Goal: Information Seeking & Learning: Learn about a topic

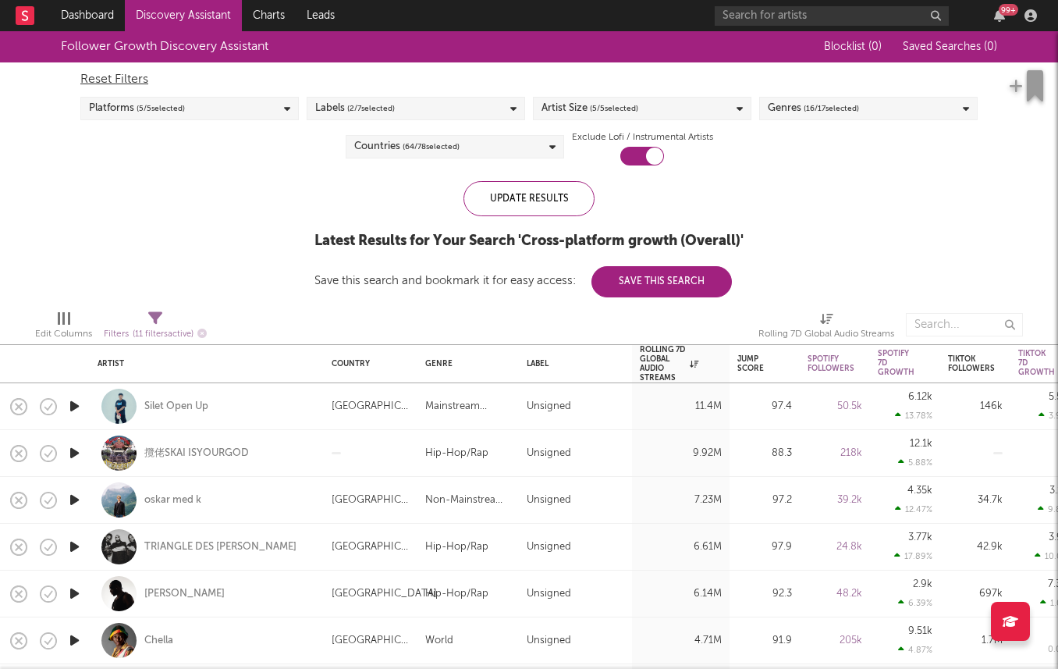
click at [78, 409] on icon "button" at bounding box center [74, 406] width 16 height 20
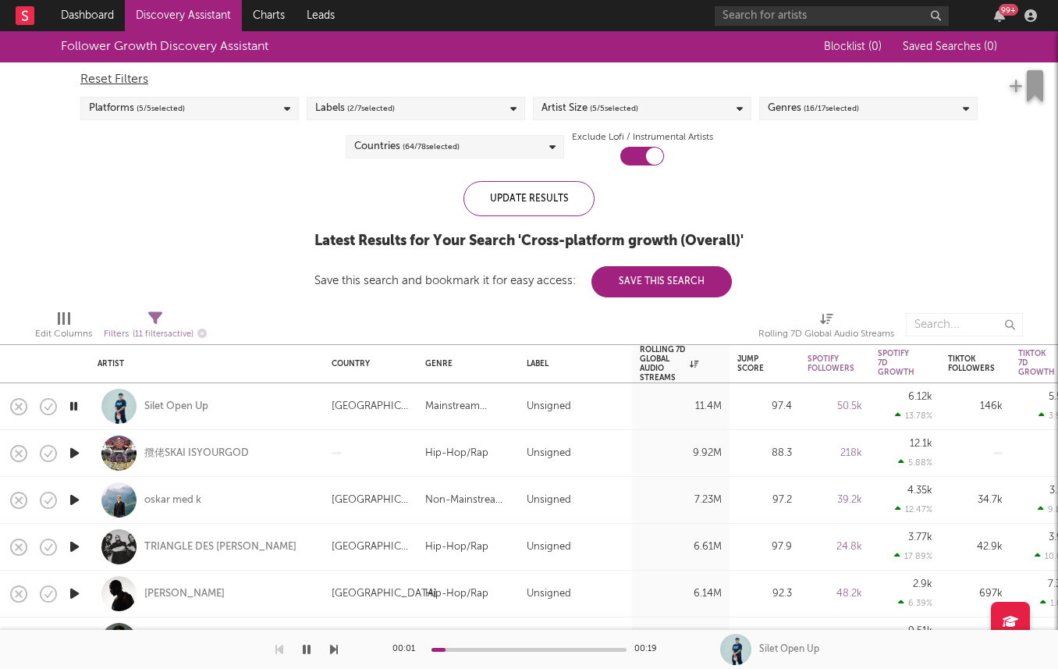
click at [73, 493] on icon "button" at bounding box center [74, 500] width 16 height 20
click at [177, 498] on div "oskar med k" at bounding box center [172, 500] width 57 height 14
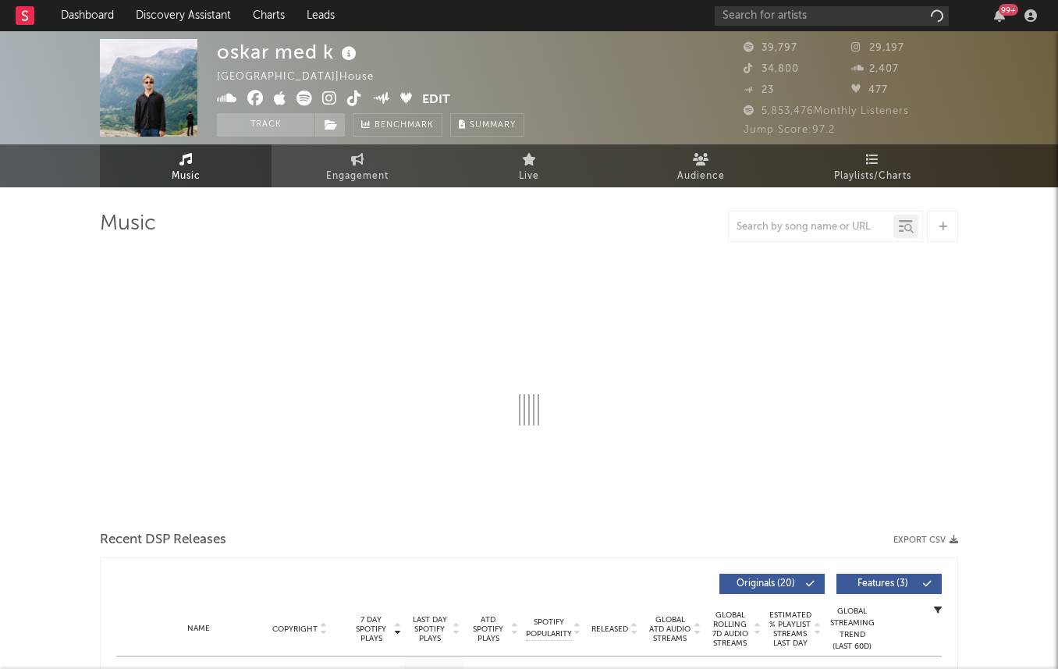
select select "6m"
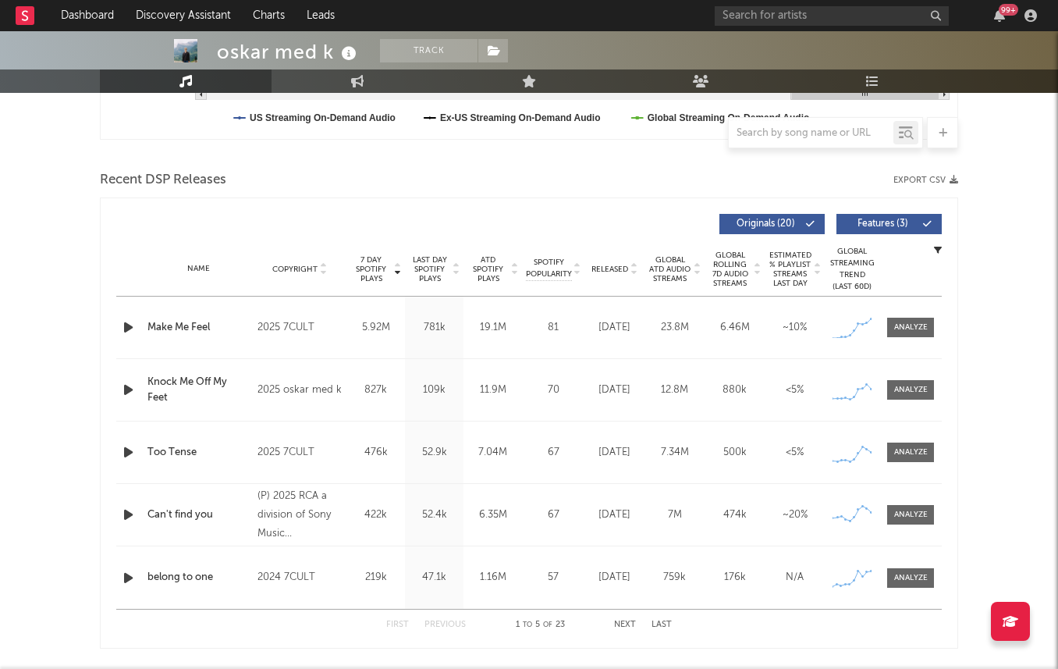
scroll to position [620, 0]
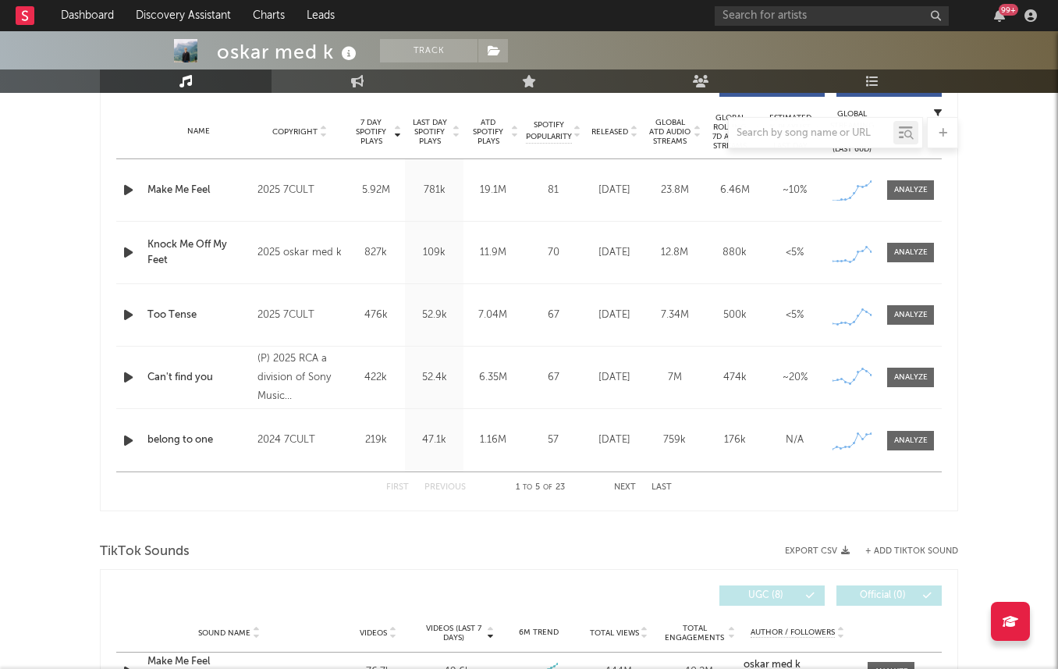
click at [437, 132] on div at bounding box center [529, 132] width 858 height 31
click at [425, 136] on div at bounding box center [529, 132] width 858 height 31
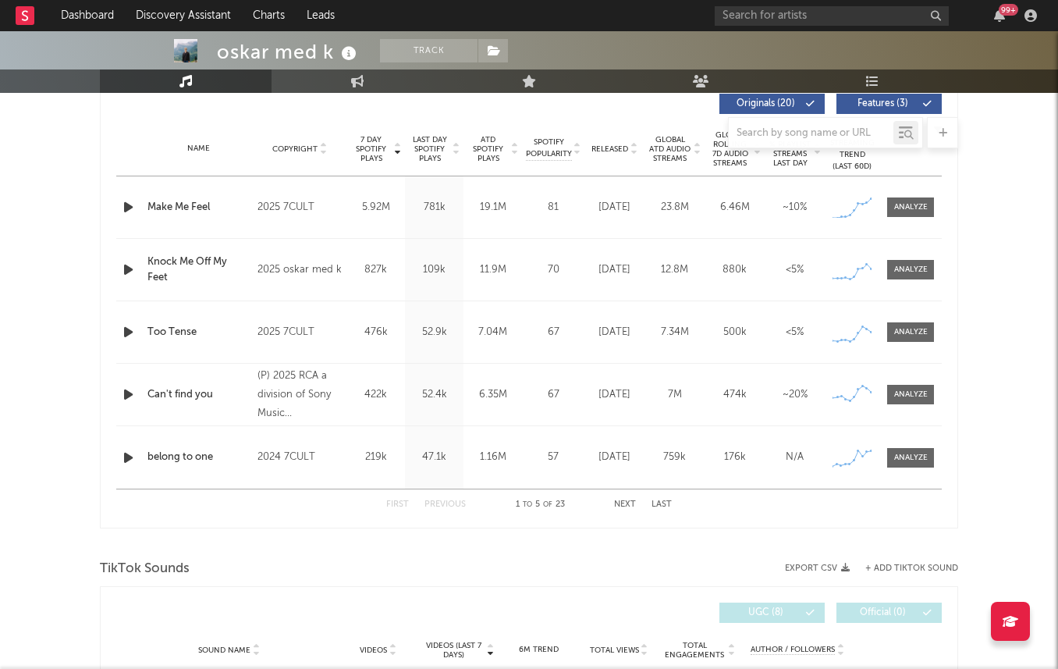
scroll to position [596, 0]
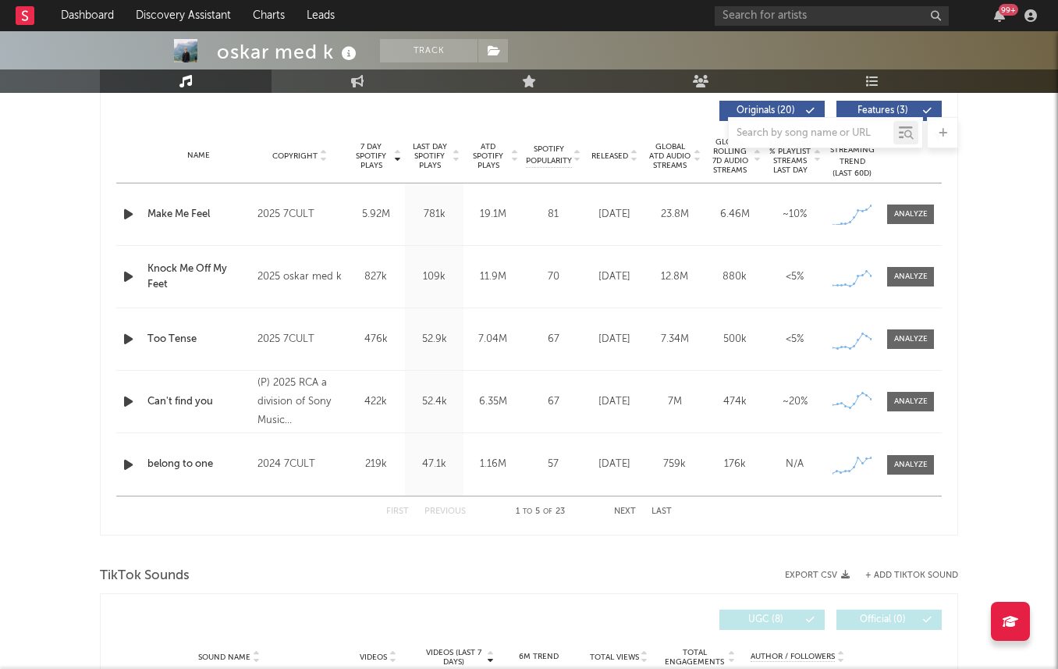
click at [434, 161] on span "Last Day Spotify Plays" at bounding box center [429, 156] width 41 height 28
click at [378, 154] on span "7 Day Spotify Plays" at bounding box center [370, 156] width 41 height 28
click at [445, 155] on span "Last Day Spotify Plays" at bounding box center [429, 156] width 41 height 28
click at [371, 155] on span "7 Day Spotify Plays" at bounding box center [370, 156] width 41 height 28
click at [407, 155] on div "Last Day Spotify Plays" at bounding box center [434, 156] width 59 height 28
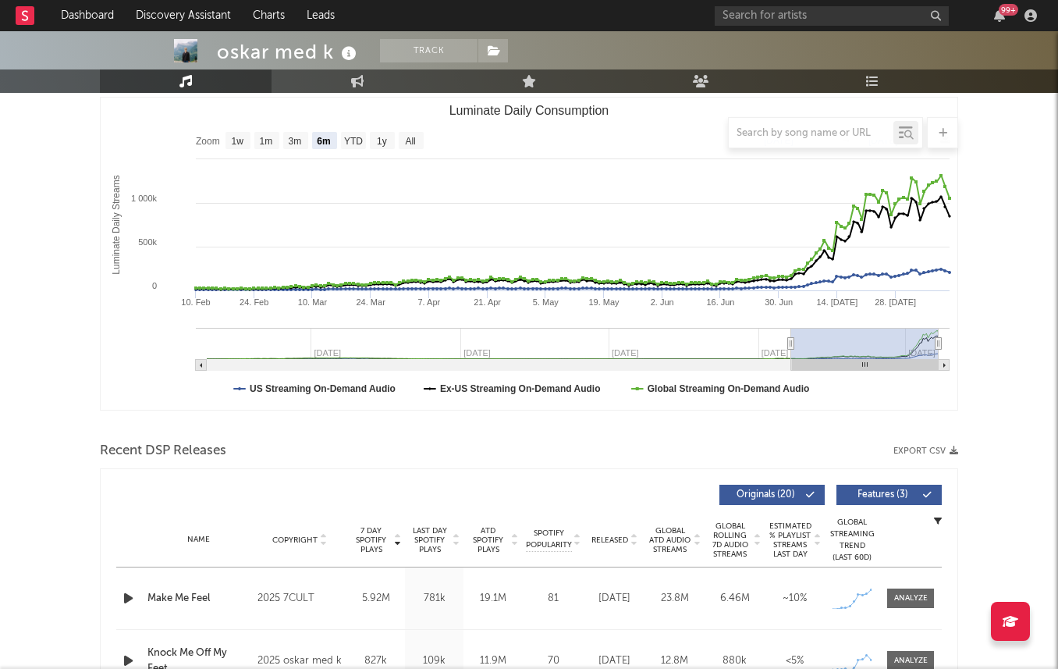
scroll to position [116, 0]
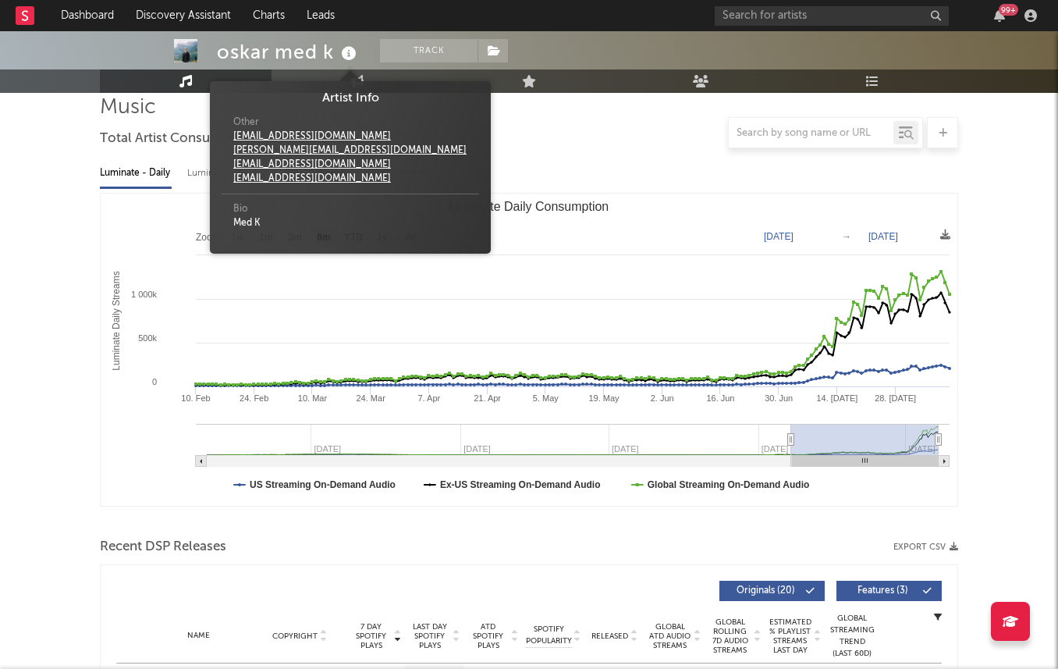
click at [343, 55] on icon at bounding box center [349, 54] width 23 height 22
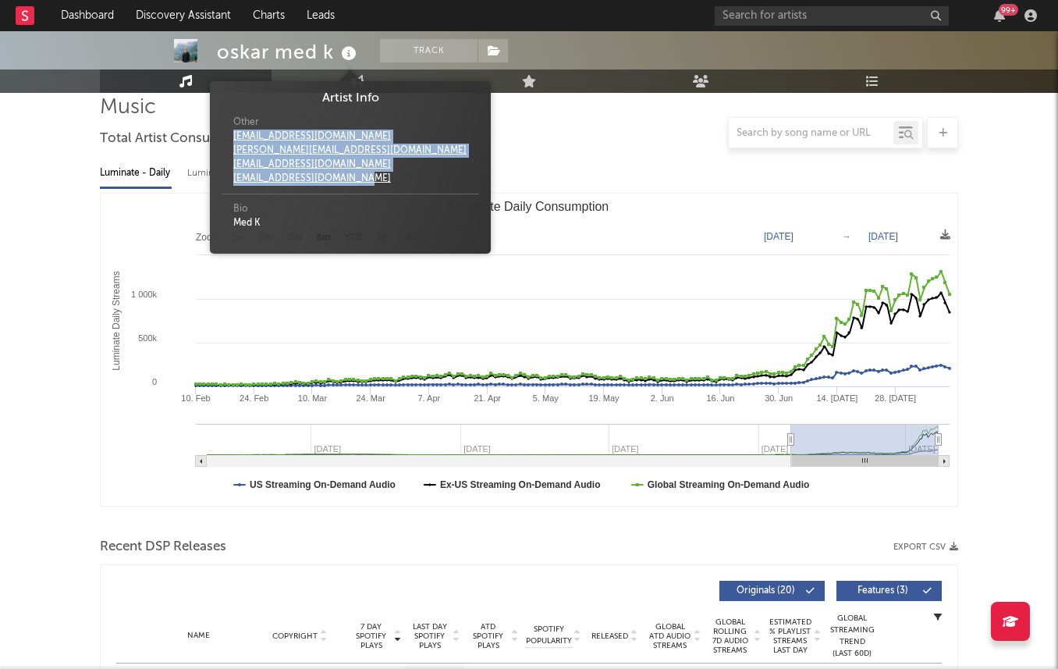
drag, startPoint x: 228, startPoint y: 132, endPoint x: 258, endPoint y: 192, distance: 67.4
click at [258, 192] on div "Other 130oskar@gmail.com dalton@7cult.com twalker@outermostagency.com bfrum@out…" at bounding box center [351, 151] width 258 height 87
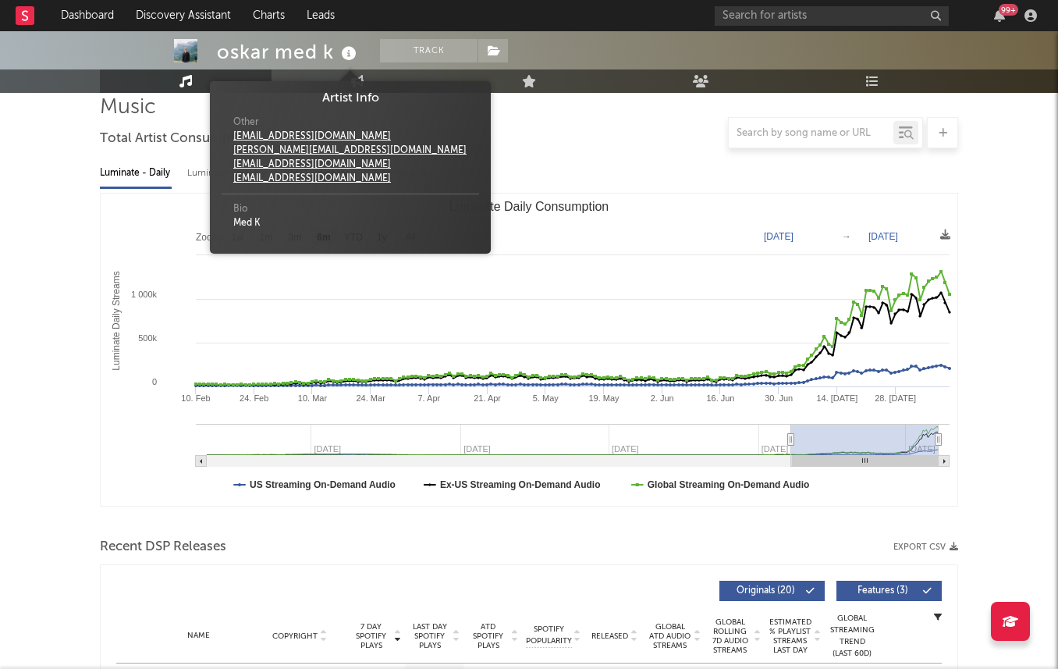
click at [268, 204] on div "Bio Med K" at bounding box center [351, 220] width 258 height 52
drag, startPoint x: 271, startPoint y: 232, endPoint x: 229, endPoint y: 227, distance: 41.6
click at [229, 227] on div "Bio Med K" at bounding box center [351, 220] width 258 height 52
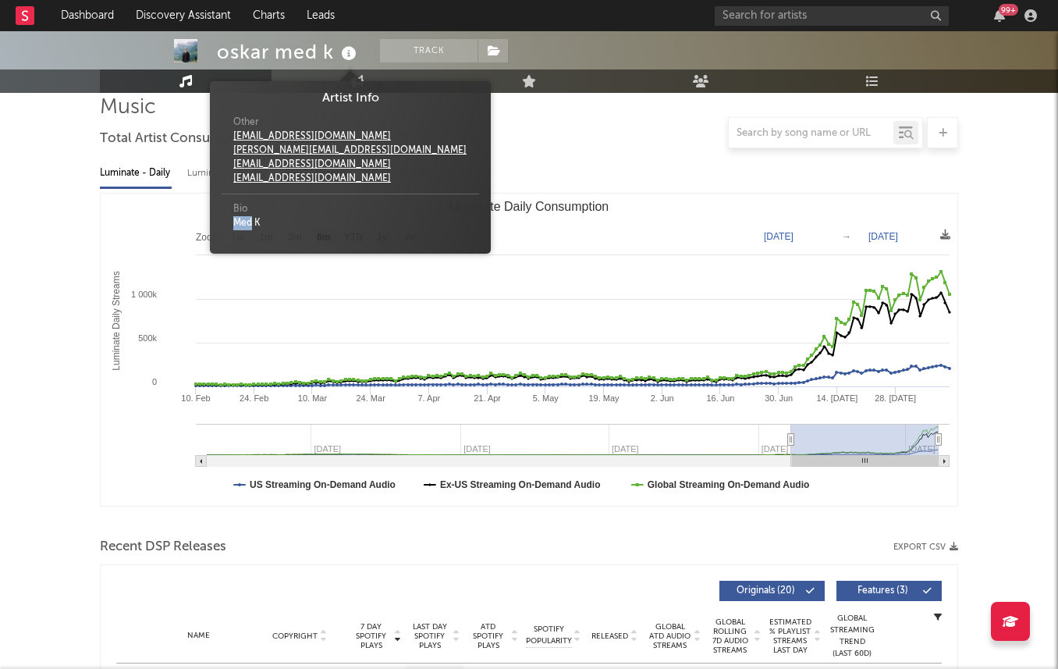
click at [175, 236] on rect "Luminate Daily Consumption" at bounding box center [529, 350] width 857 height 312
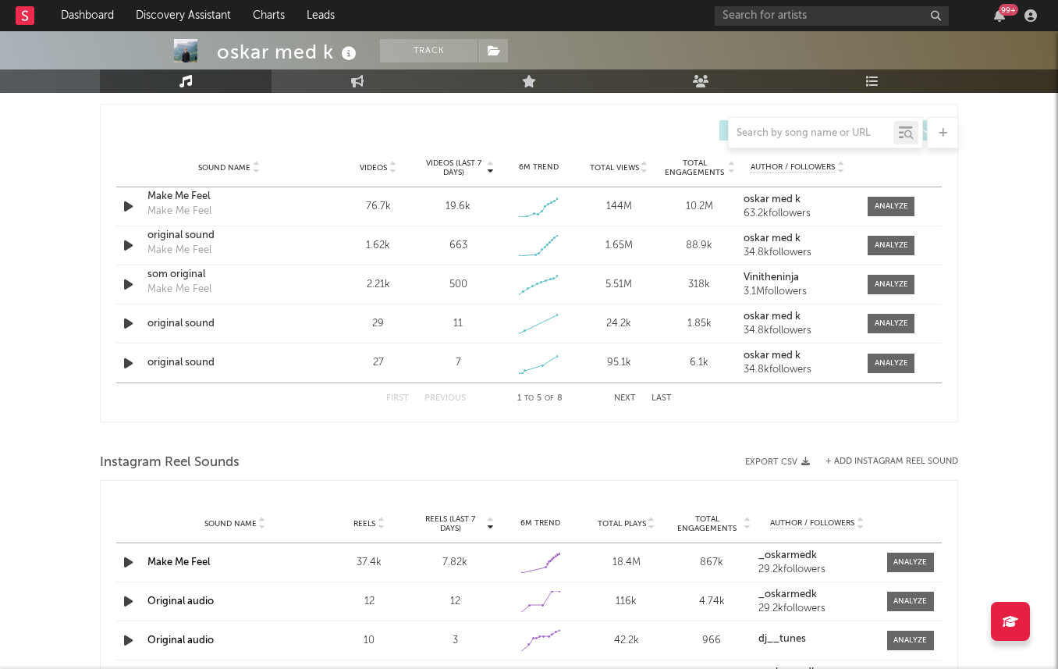
scroll to position [1092, 0]
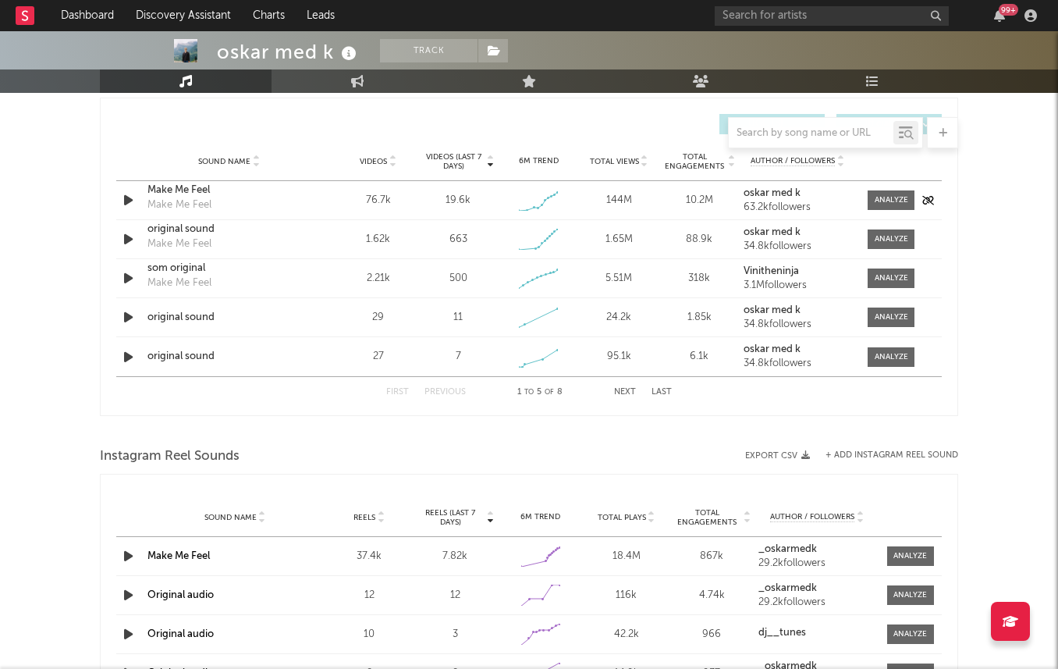
click at [121, 201] on icon "button" at bounding box center [128, 200] width 16 height 20
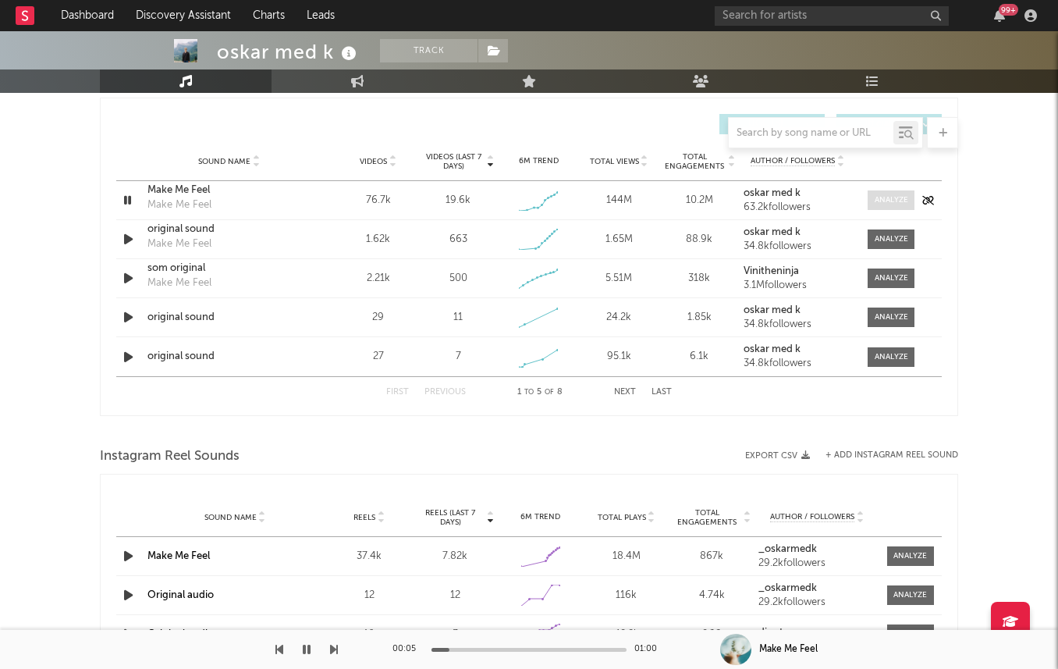
click at [883, 197] on div at bounding box center [892, 200] width 34 height 12
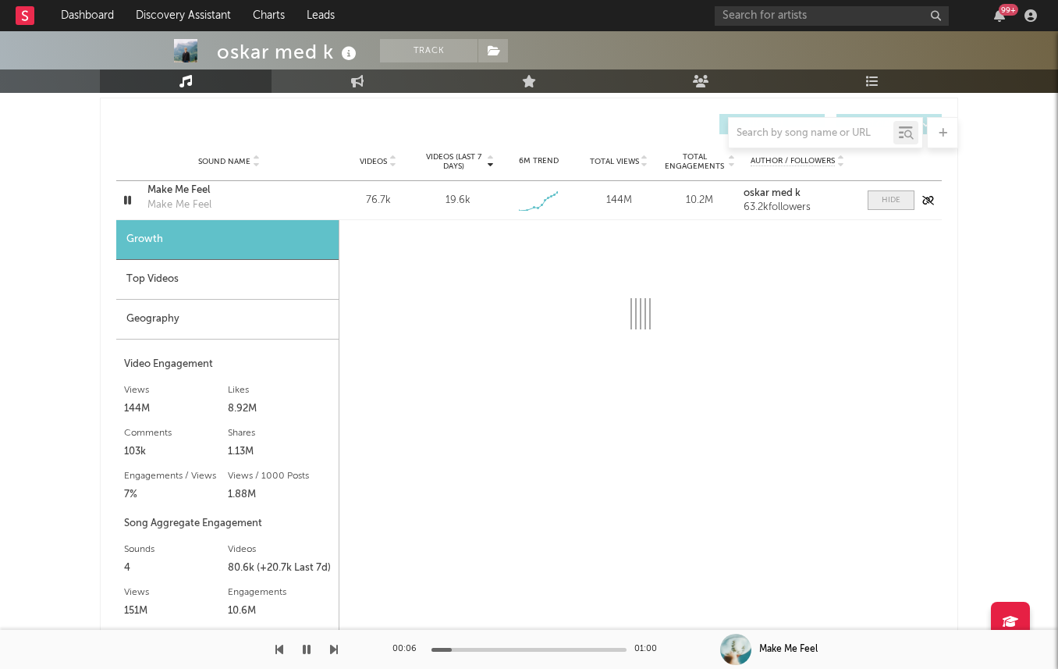
select select "1w"
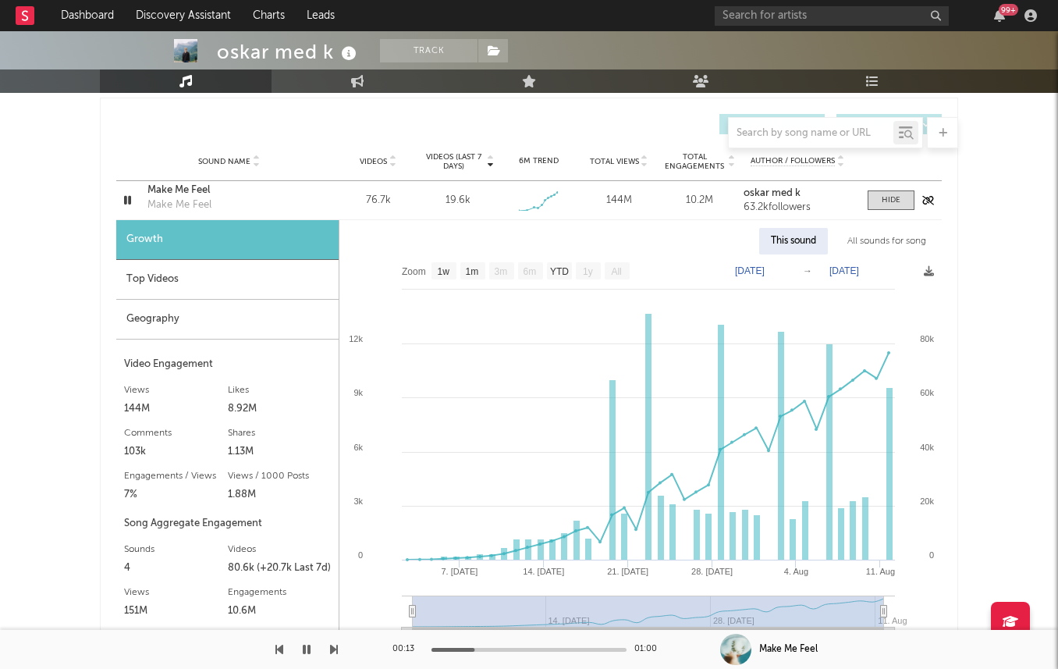
click at [121, 197] on icon "button" at bounding box center [127, 200] width 15 height 20
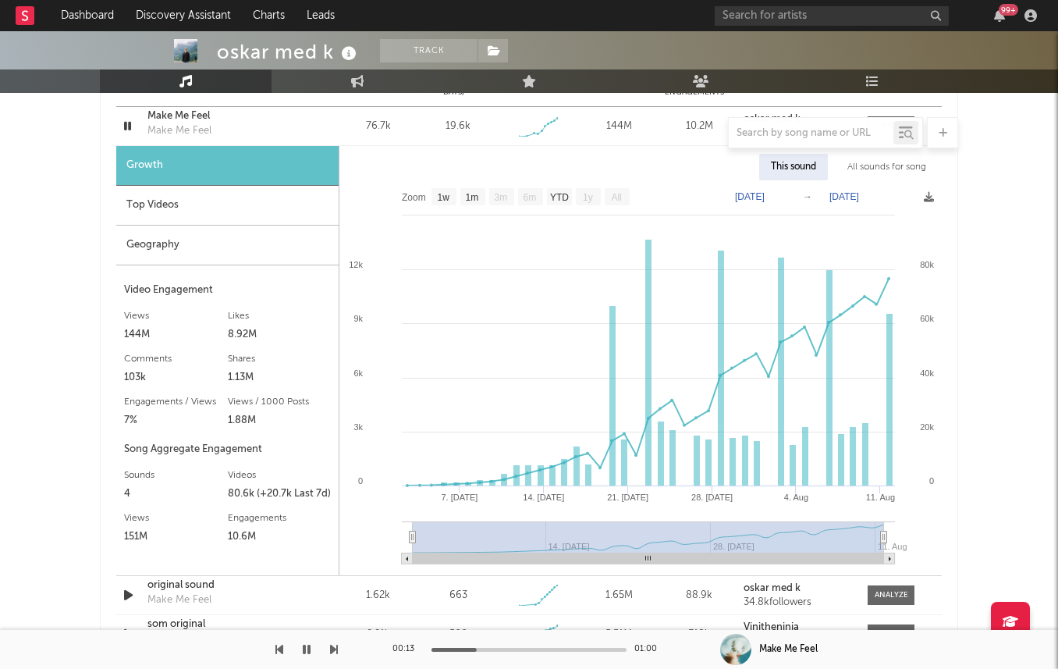
scroll to position [1196, 0]
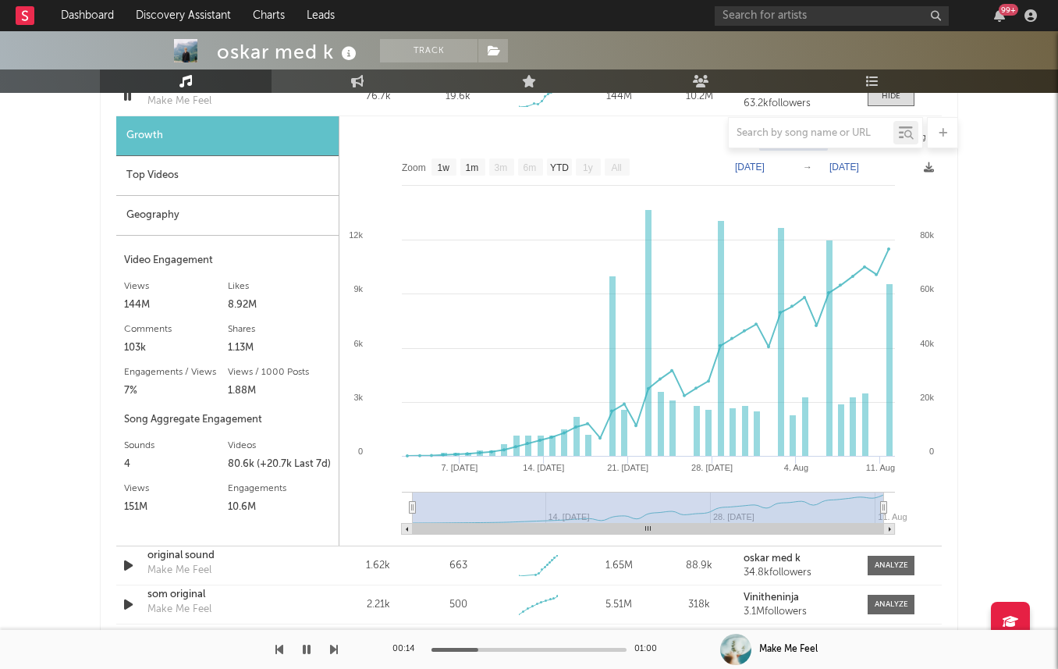
click at [232, 180] on div "Top Videos" at bounding box center [227, 176] width 222 height 40
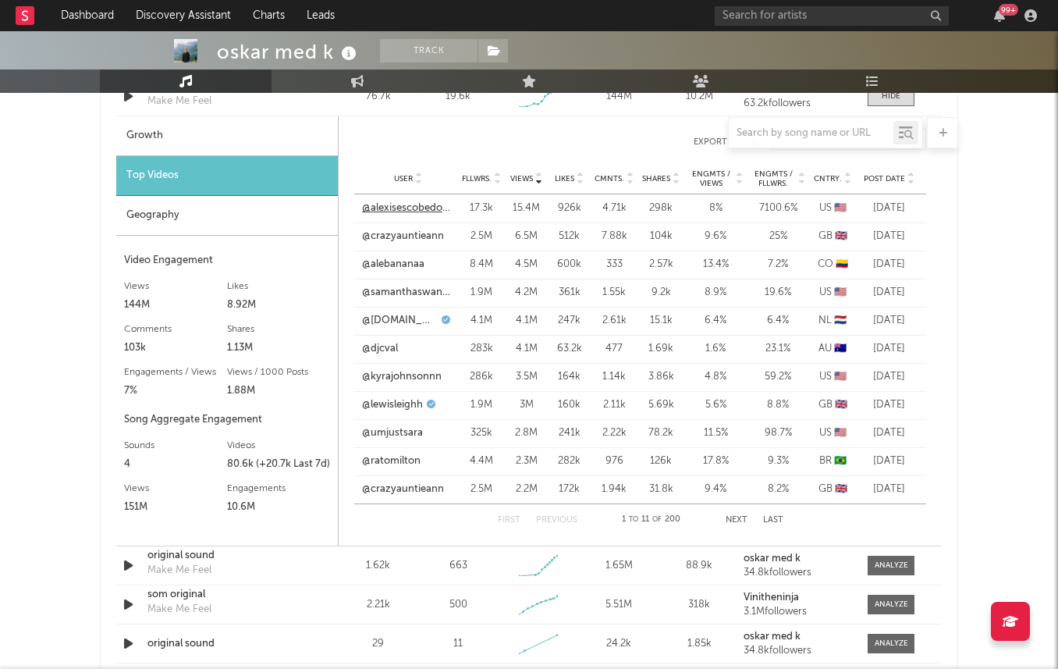
click at [426, 205] on link "@alexisescobedo98" at bounding box center [408, 209] width 92 height 16
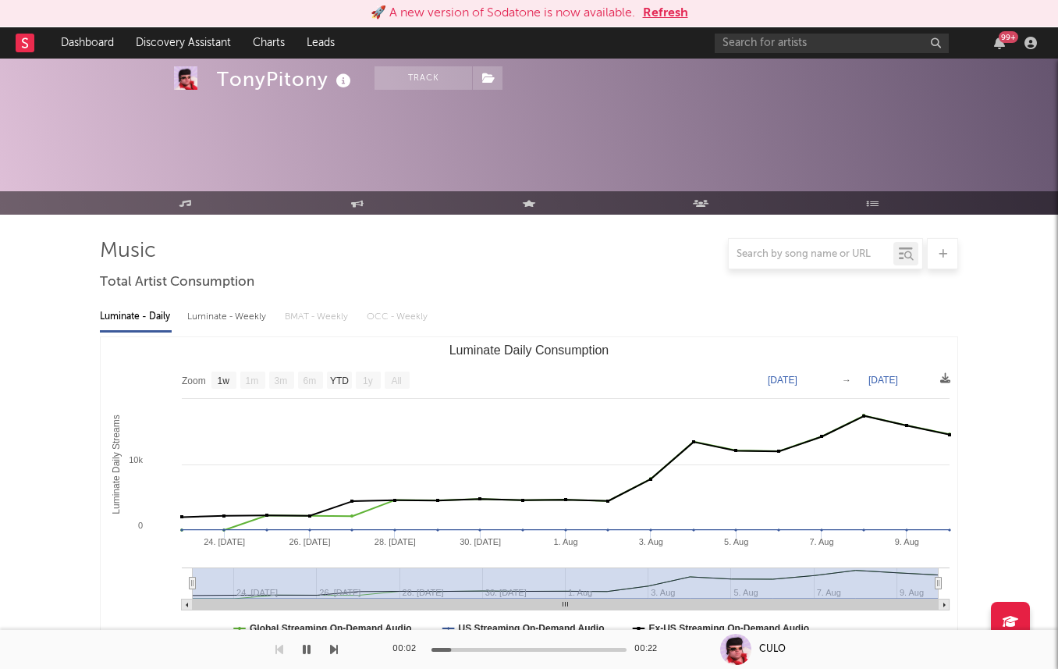
select select "1w"
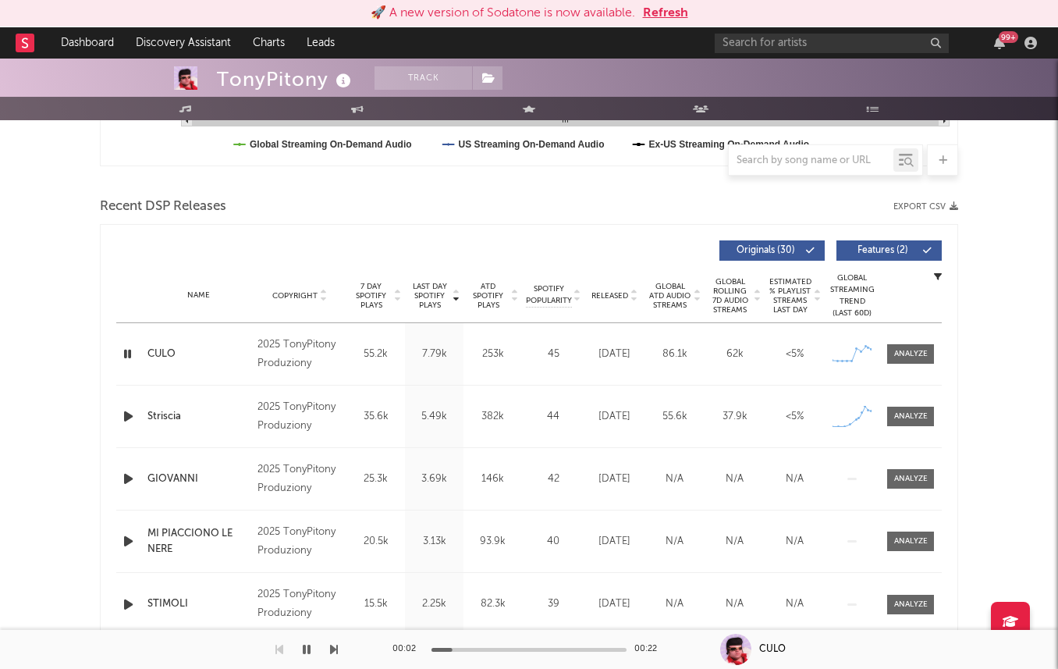
click at [685, 16] on button "Refresh" at bounding box center [665, 13] width 45 height 19
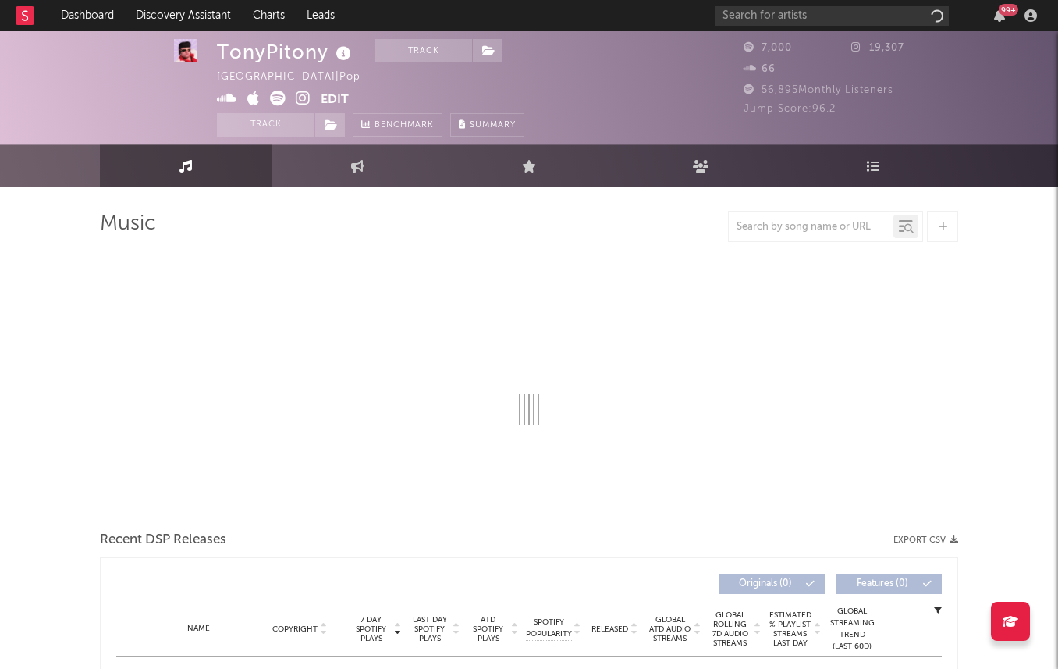
scroll to position [1, 0]
select select "1w"
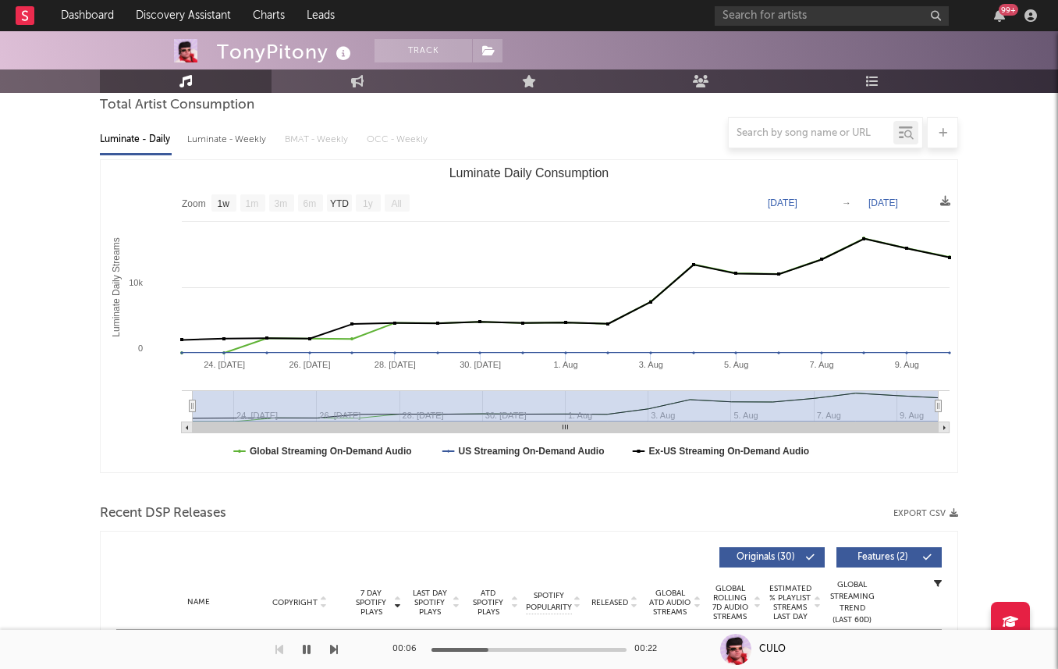
scroll to position [0, 0]
